Goal: Navigation & Orientation: Understand site structure

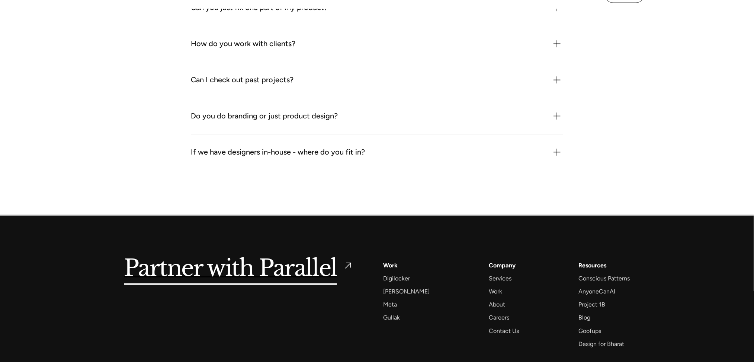
scroll to position [1097, 0]
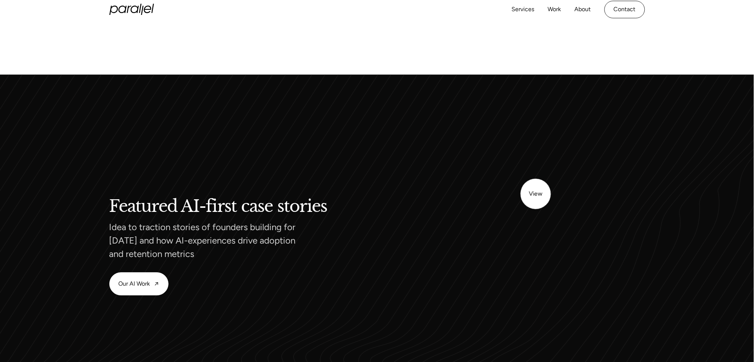
scroll to position [54, 0]
